Goal: Task Accomplishment & Management: Manage account settings

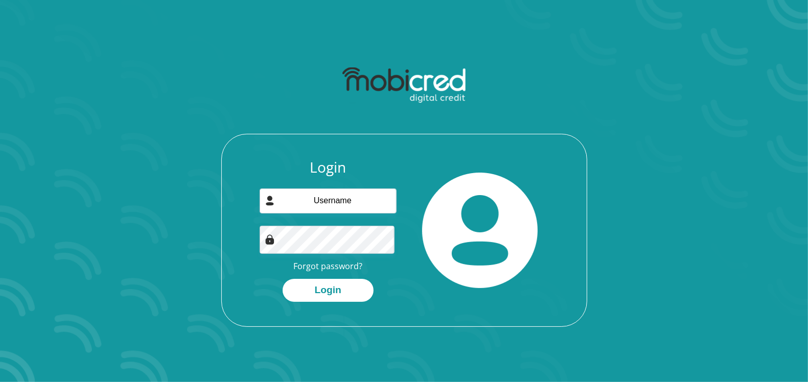
click at [331, 214] on input "email" at bounding box center [328, 201] width 137 height 25
click at [294, 214] on input "email" at bounding box center [328, 201] width 137 height 25
click at [430, 177] on div at bounding box center [480, 230] width 152 height 143
click at [294, 214] on input "email" at bounding box center [328, 201] width 137 height 25
type input "[EMAIL_ADDRESS][DOMAIN_NAME]"
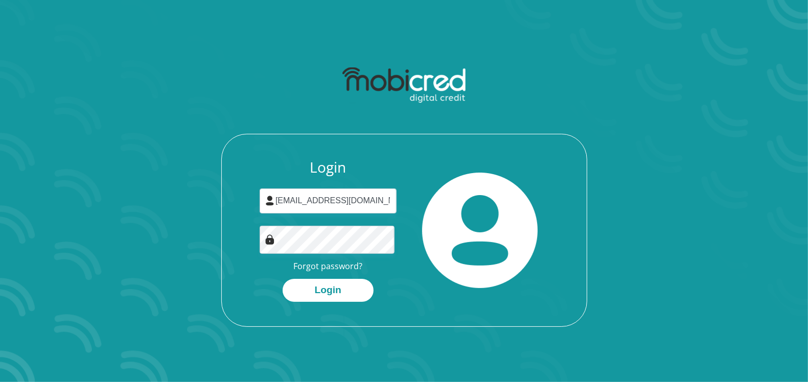
click at [518, 285] on img at bounding box center [479, 230] width 115 height 115
click at [305, 302] on button "Login" at bounding box center [328, 290] width 91 height 23
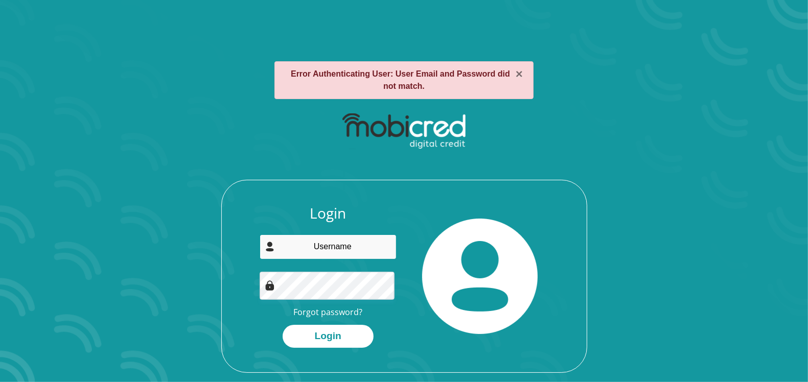
click at [327, 260] on input "email" at bounding box center [328, 247] width 137 height 25
click at [310, 260] on input "email" at bounding box center [328, 247] width 137 height 25
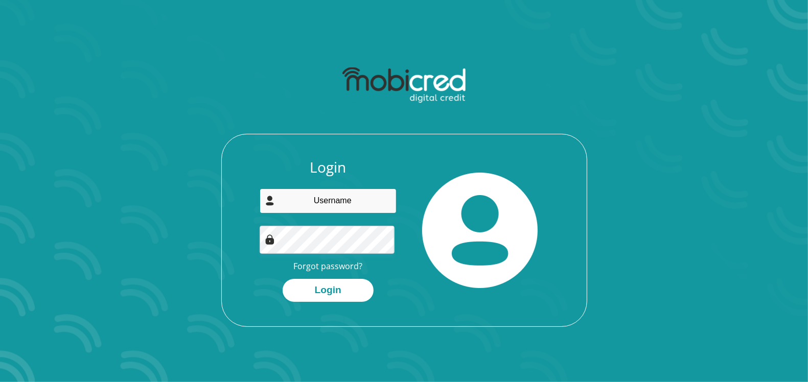
click at [319, 214] on input "email" at bounding box center [328, 201] width 137 height 25
type input "[EMAIL_ADDRESS][DOMAIN_NAME]"
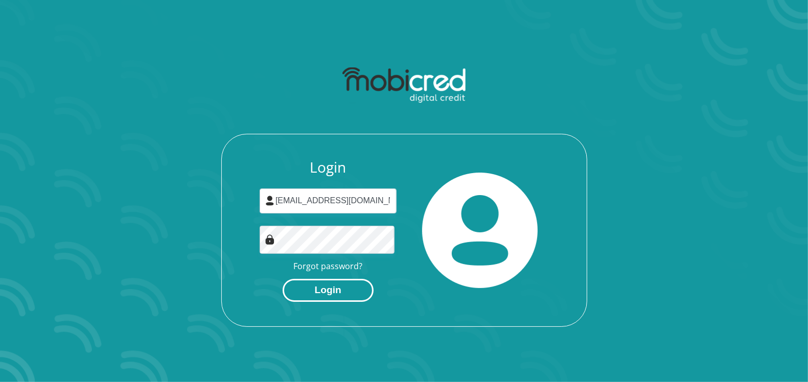
click at [325, 302] on button "Login" at bounding box center [328, 290] width 91 height 23
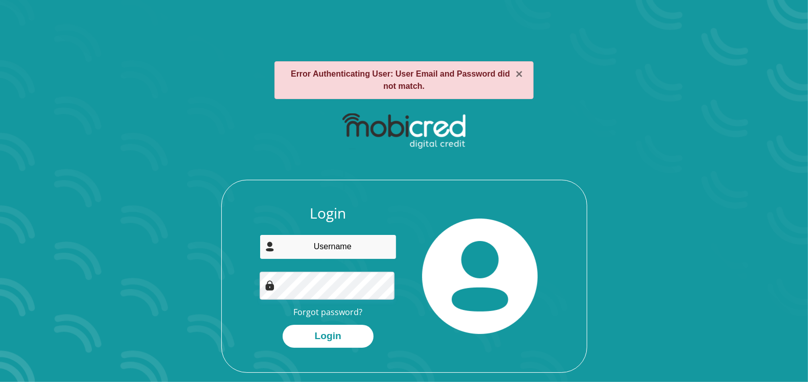
click at [329, 260] on input "email" at bounding box center [328, 247] width 137 height 25
type input "[EMAIL_ADDRESS][DOMAIN_NAME]"
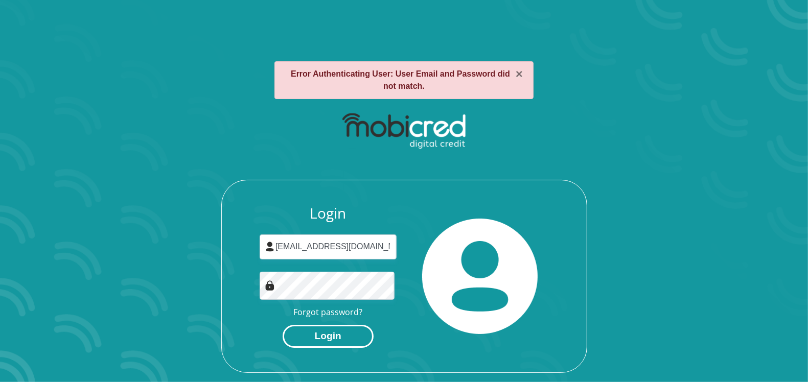
click at [326, 348] on button "Login" at bounding box center [328, 336] width 91 height 23
click at [322, 348] on button "Login" at bounding box center [328, 336] width 91 height 23
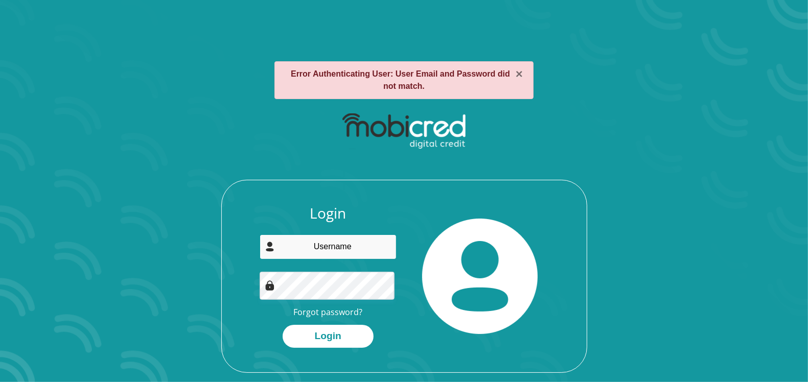
click at [338, 260] on input "email" at bounding box center [328, 247] width 137 height 25
type input "[EMAIL_ADDRESS][DOMAIN_NAME]"
click at [600, 274] on div "Login shirlzross@gmail.com Forgot password? Login" at bounding box center [404, 240] width 549 height 266
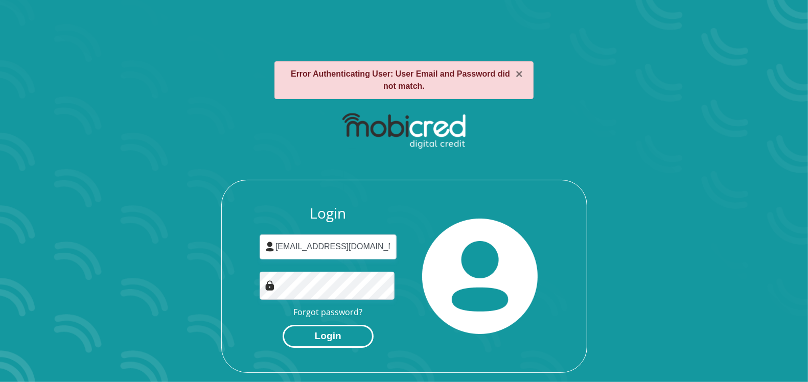
click at [336, 348] on button "Login" at bounding box center [328, 336] width 91 height 23
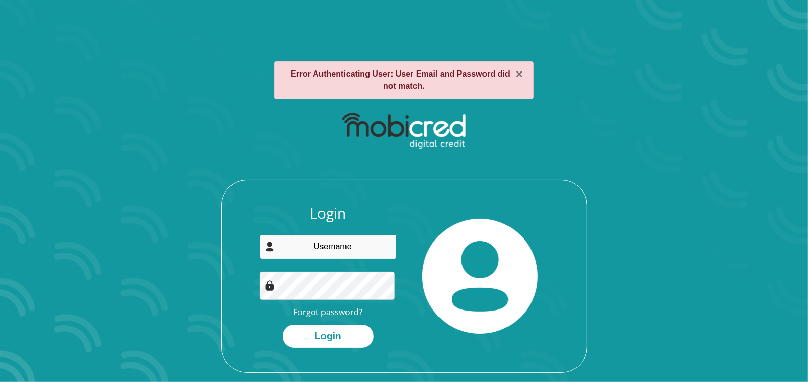
click at [327, 260] on input "email" at bounding box center [328, 247] width 137 height 25
paste input "Sweetness28!"
type input "S"
type input "shirlzross@gmail.com"
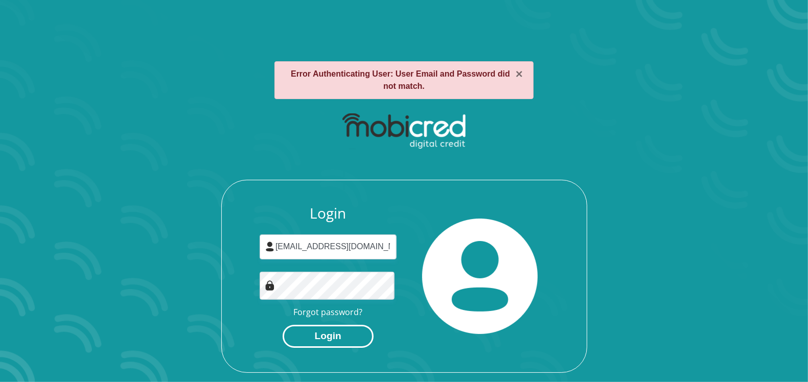
click at [323, 348] on button "Login" at bounding box center [328, 336] width 91 height 23
